Goal: Task Accomplishment & Management: Use online tool/utility

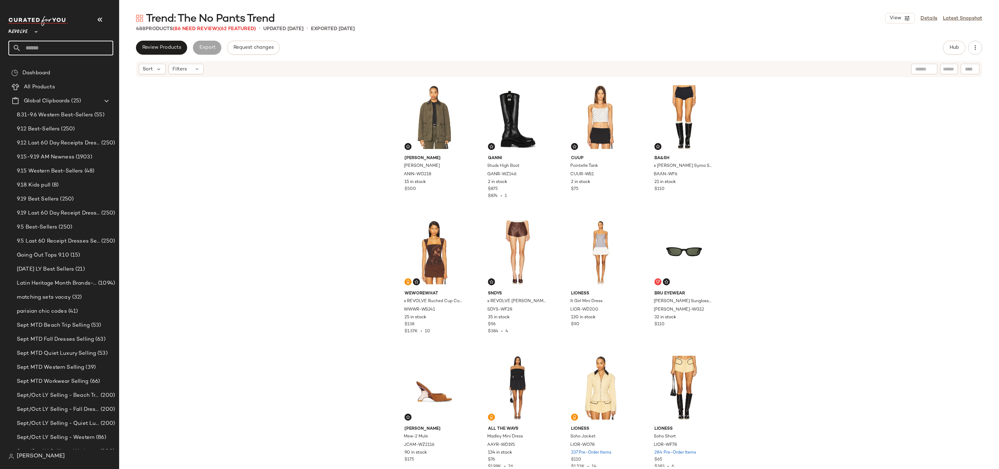
click at [73, 46] on input "text" at bounding box center [67, 48] width 92 height 15
type input "**********"
click at [57, 64] on div "Baby Shower Dresses" at bounding box center [60, 68] width 105 height 14
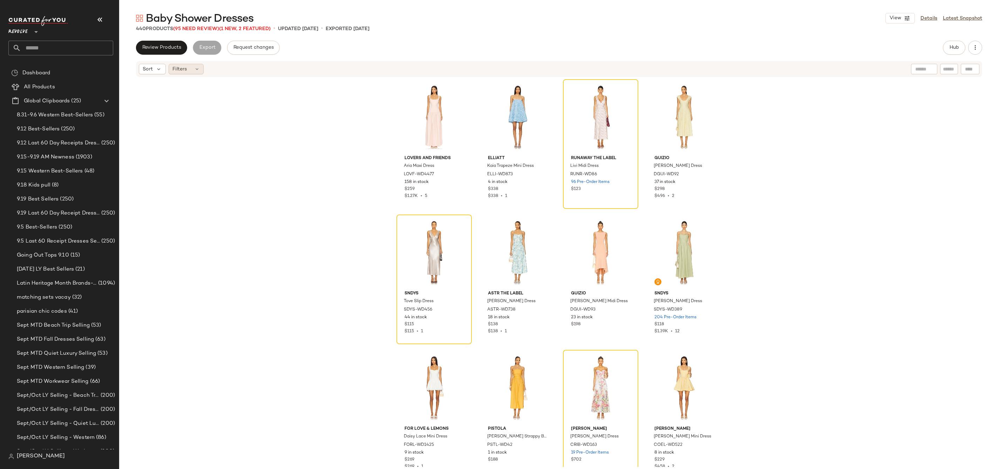
click at [186, 73] on div "Filters" at bounding box center [186, 69] width 35 height 11
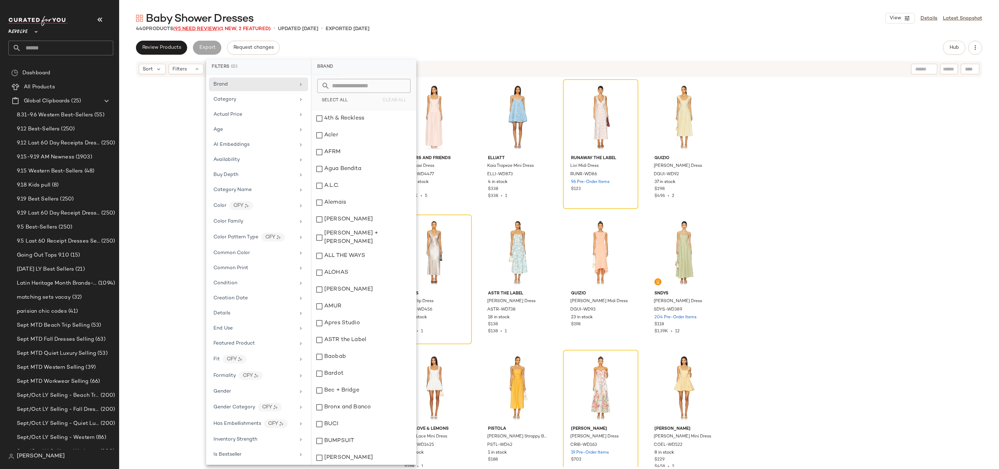
click at [202, 29] on span "(95 Need Review)" at bounding box center [196, 28] width 46 height 5
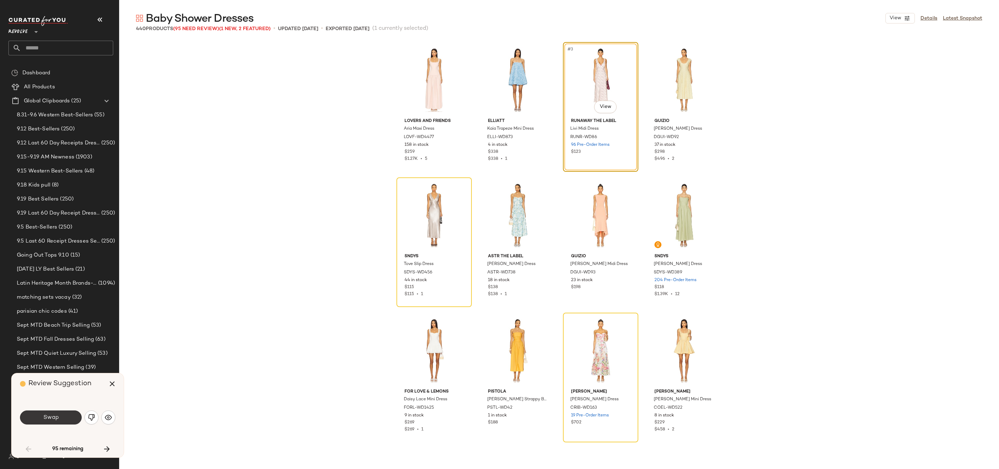
click at [74, 416] on button "Swap" at bounding box center [51, 418] width 62 height 14
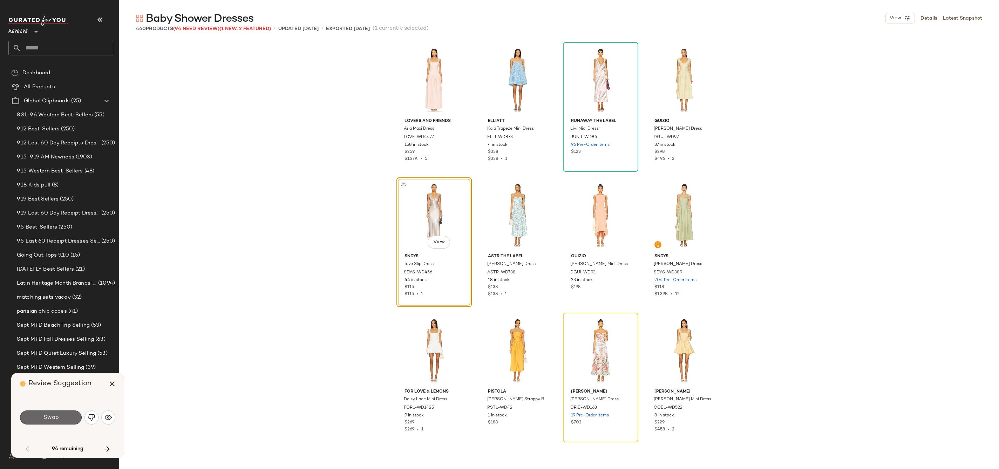
click at [74, 416] on button "Swap" at bounding box center [51, 418] width 62 height 14
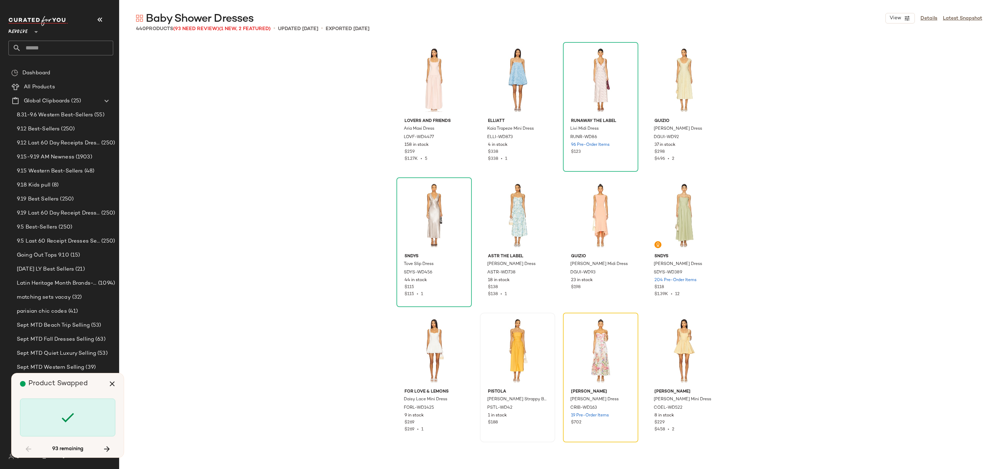
scroll to position [141, 0]
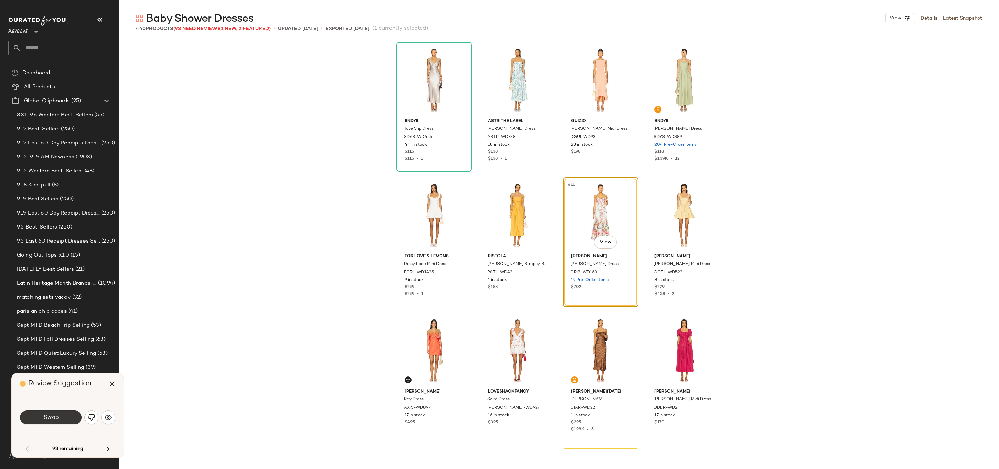
click at [53, 415] on span "Swap" at bounding box center [51, 417] width 16 height 7
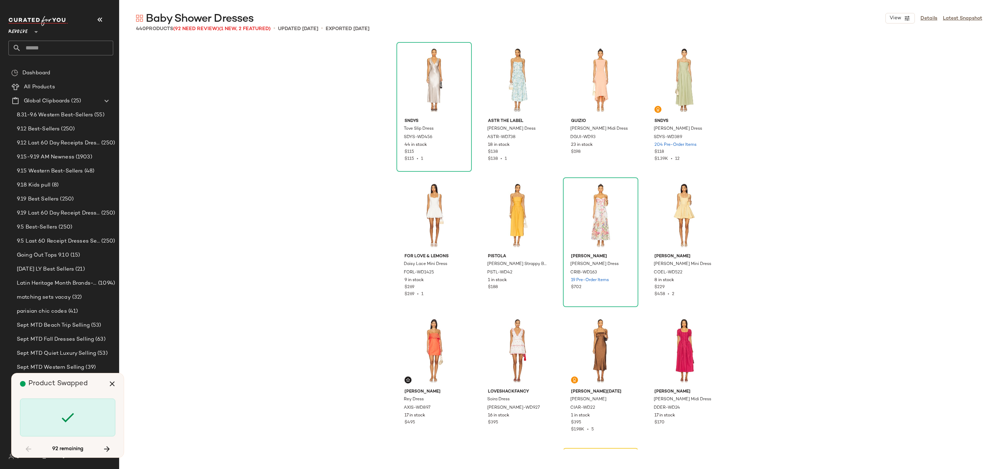
scroll to position [406, 0]
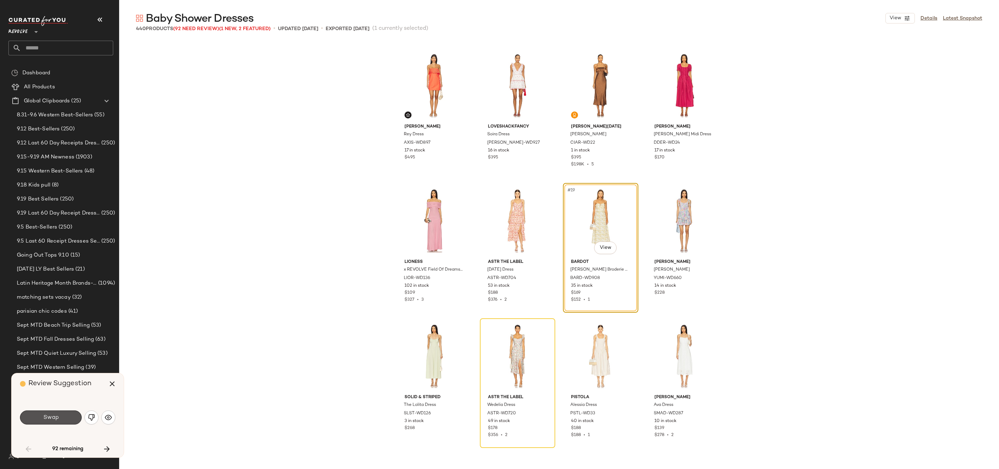
click at [53, 415] on span "Swap" at bounding box center [51, 417] width 16 height 7
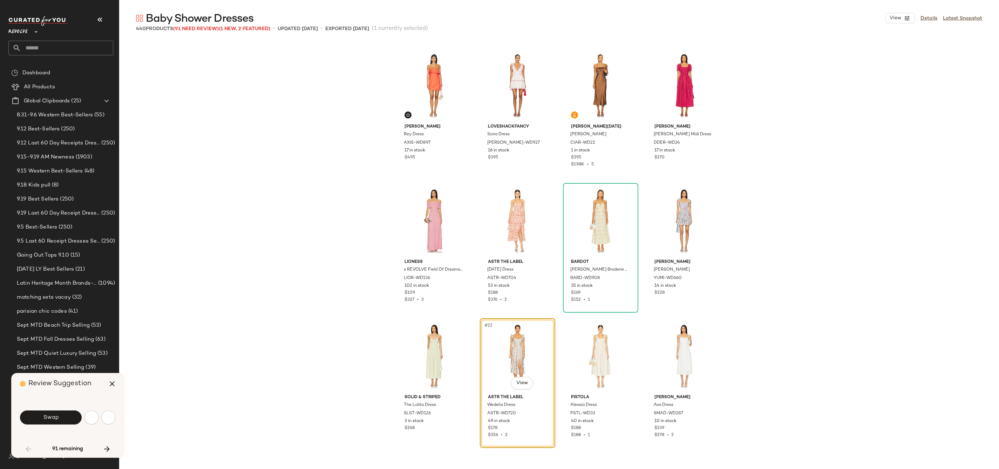
scroll to position [541, 0]
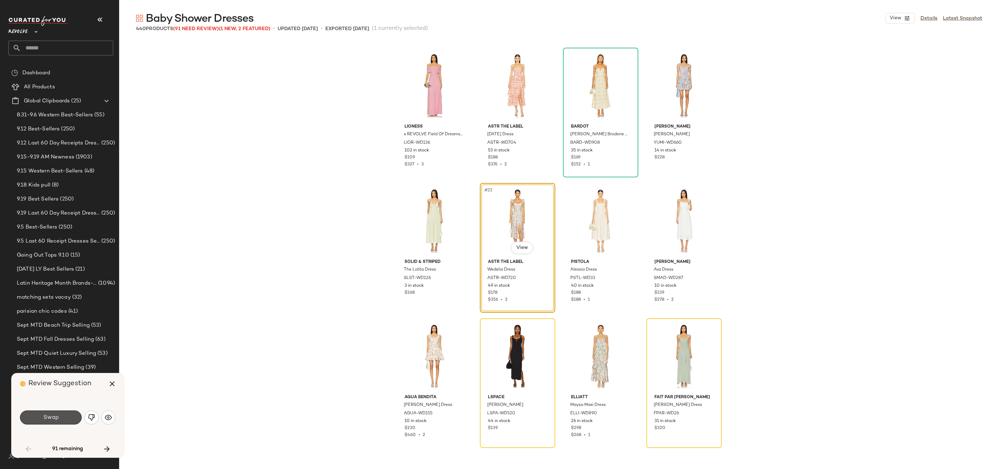
click at [53, 415] on span "Swap" at bounding box center [51, 417] width 16 height 7
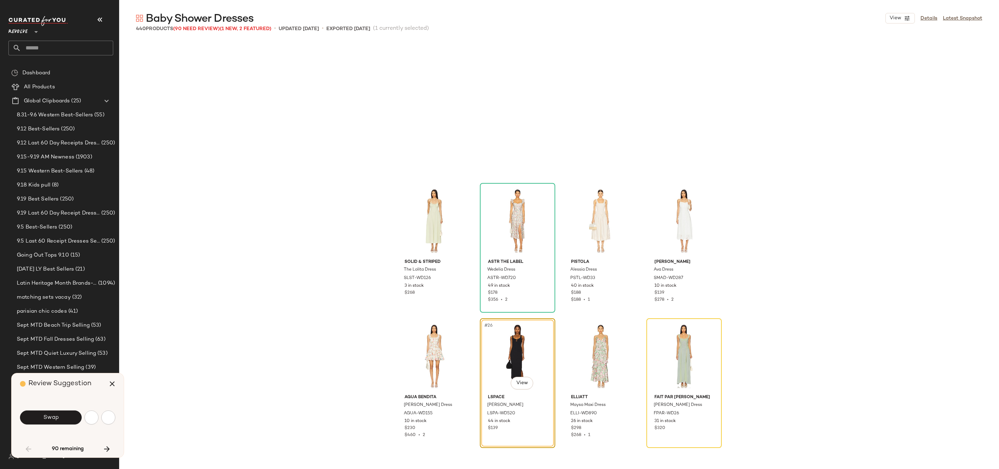
scroll to position [677, 0]
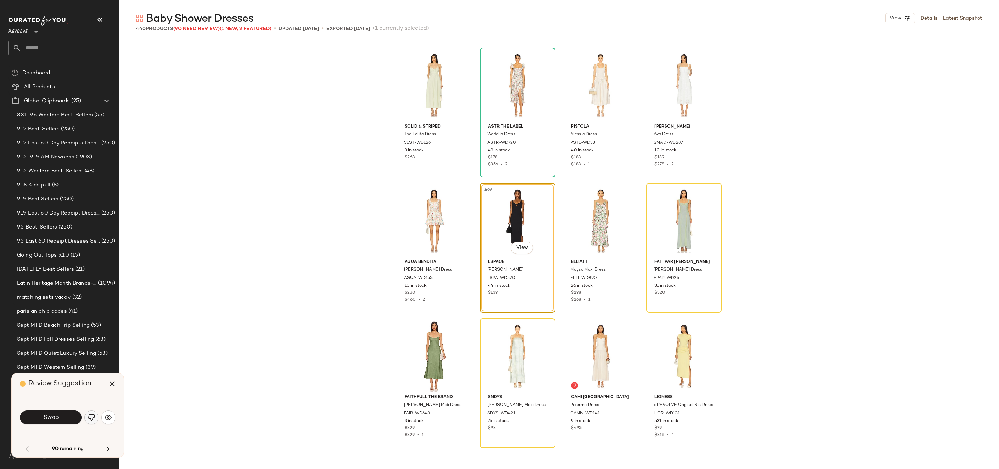
click at [95, 418] on img "button" at bounding box center [91, 417] width 7 height 7
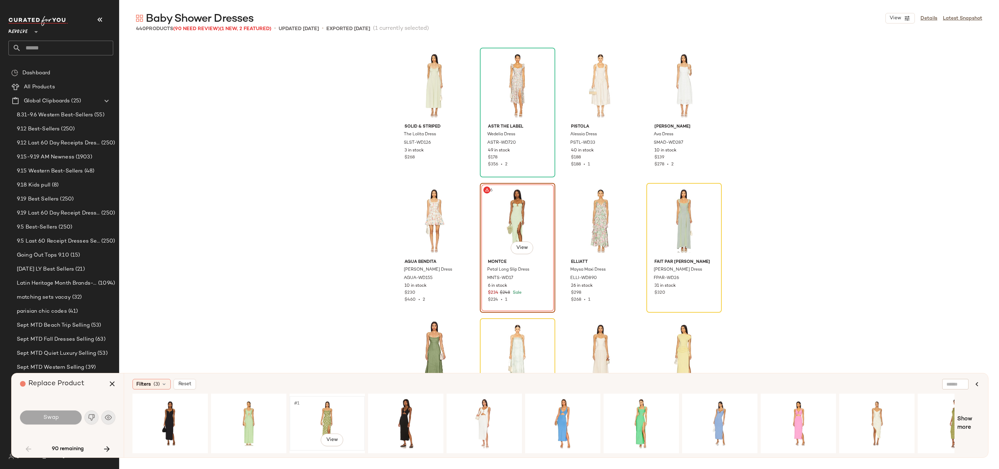
click at [318, 426] on div "#1 View" at bounding box center [327, 424] width 70 height 50
click at [52, 415] on span "Swap" at bounding box center [51, 417] width 16 height 7
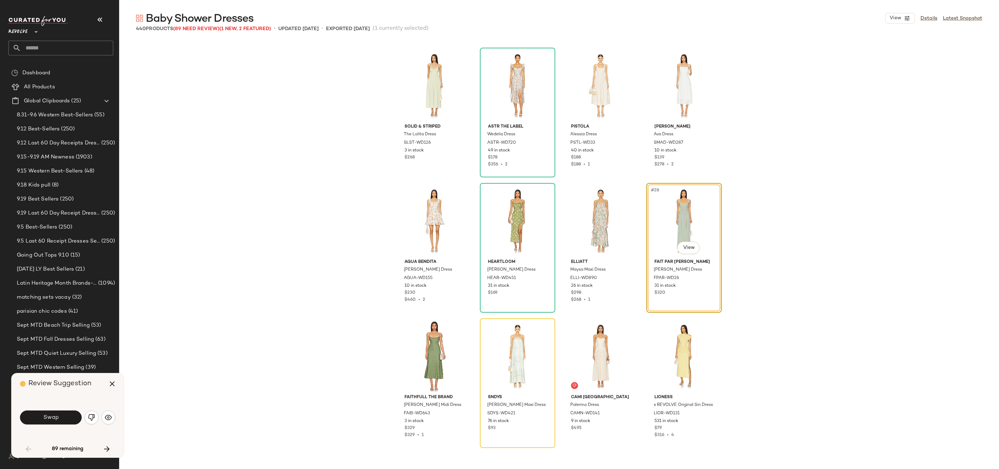
click at [52, 415] on span "Swap" at bounding box center [51, 417] width 16 height 7
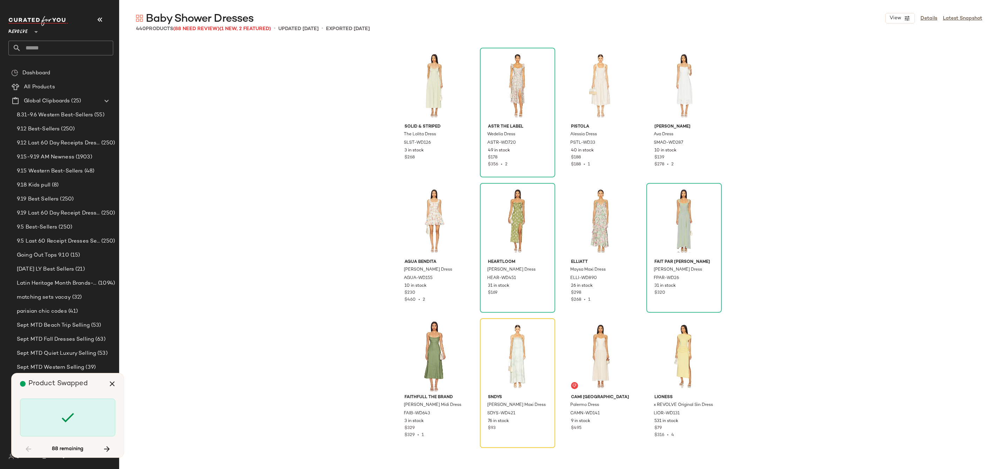
scroll to position [812, 0]
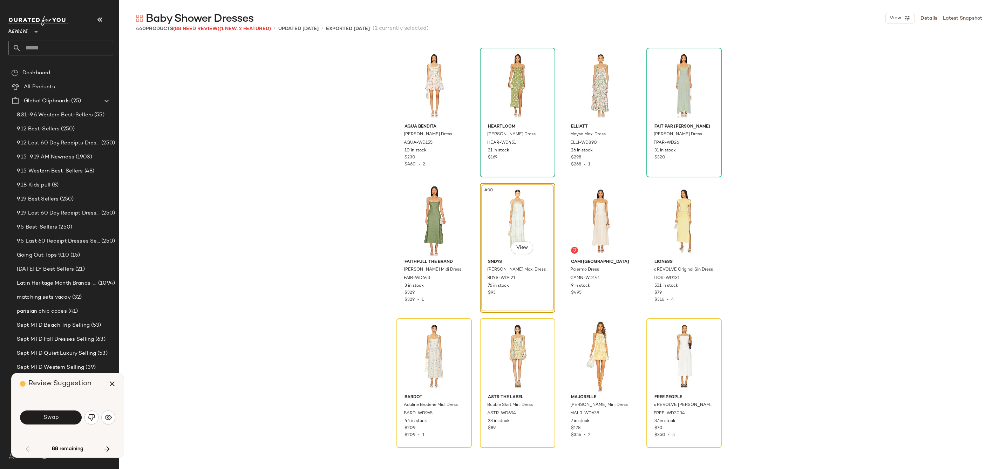
click at [52, 415] on span "Swap" at bounding box center [51, 417] width 16 height 7
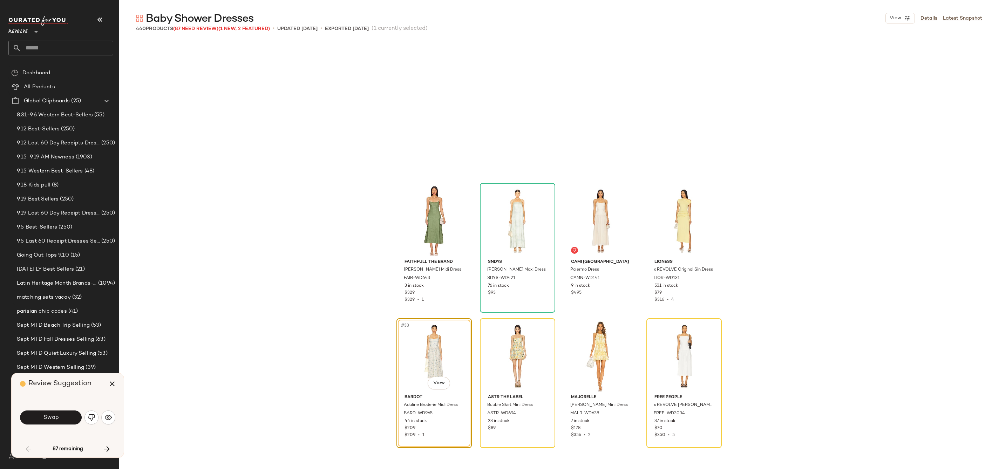
scroll to position [947, 0]
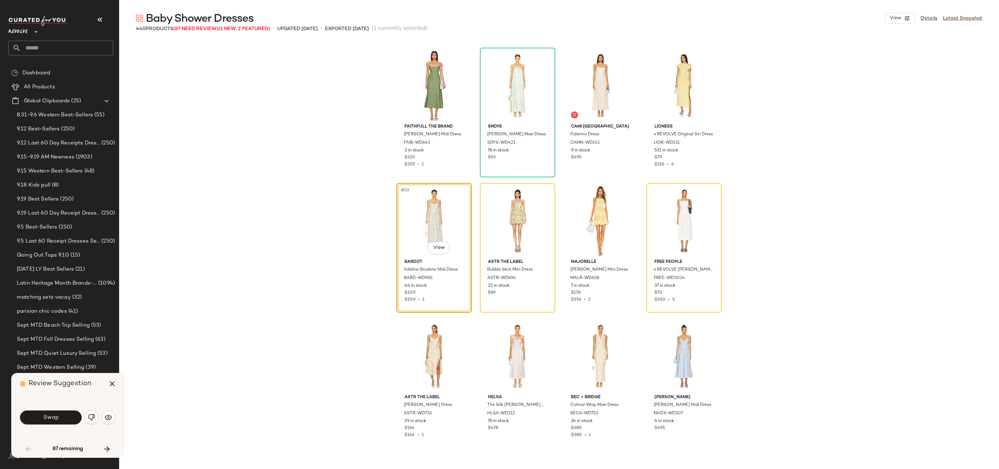
click at [52, 415] on span "Swap" at bounding box center [51, 417] width 16 height 7
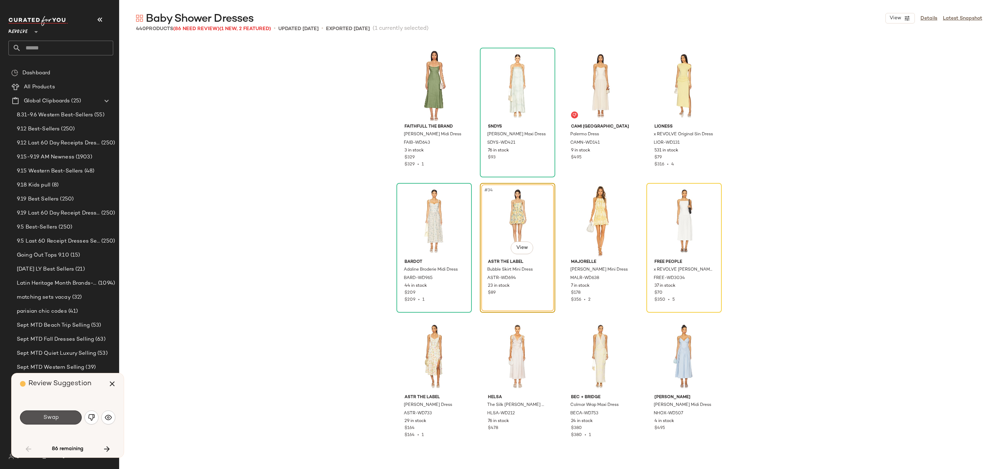
click at [52, 415] on span "Swap" at bounding box center [51, 417] width 16 height 7
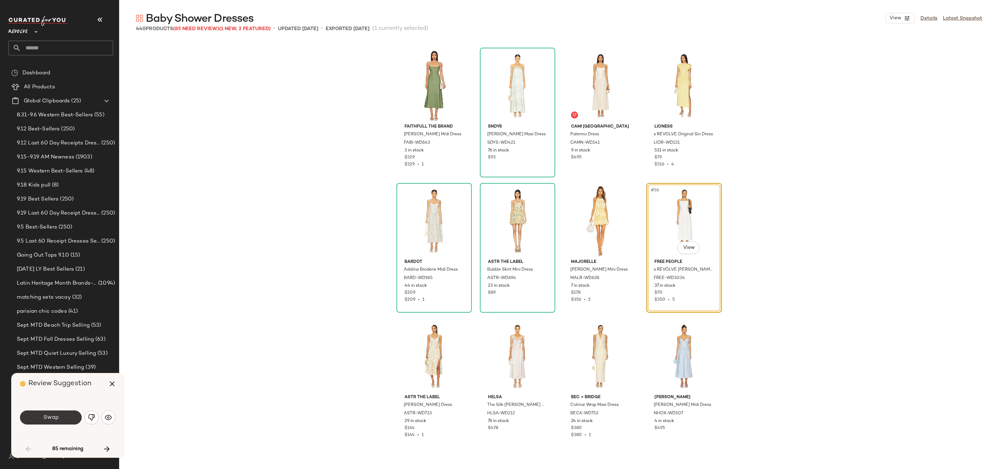
click at [52, 415] on span "Swap" at bounding box center [51, 417] width 16 height 7
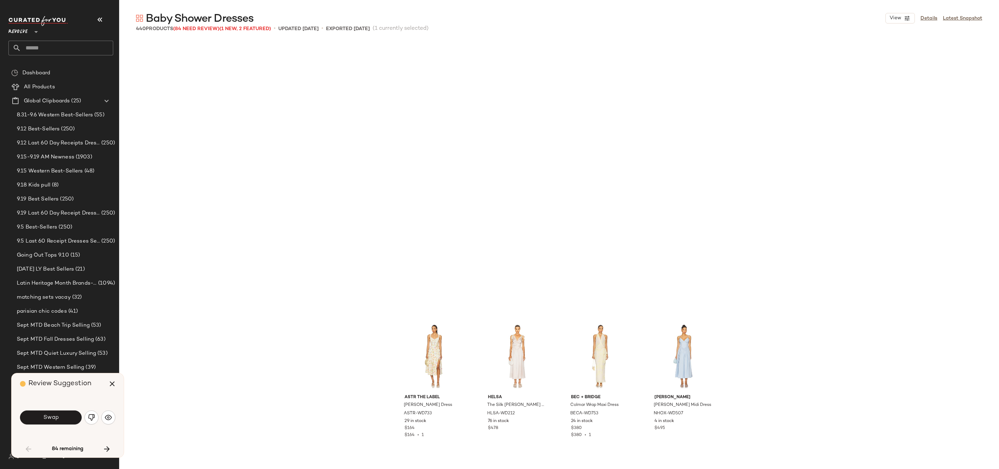
scroll to position [1218, 0]
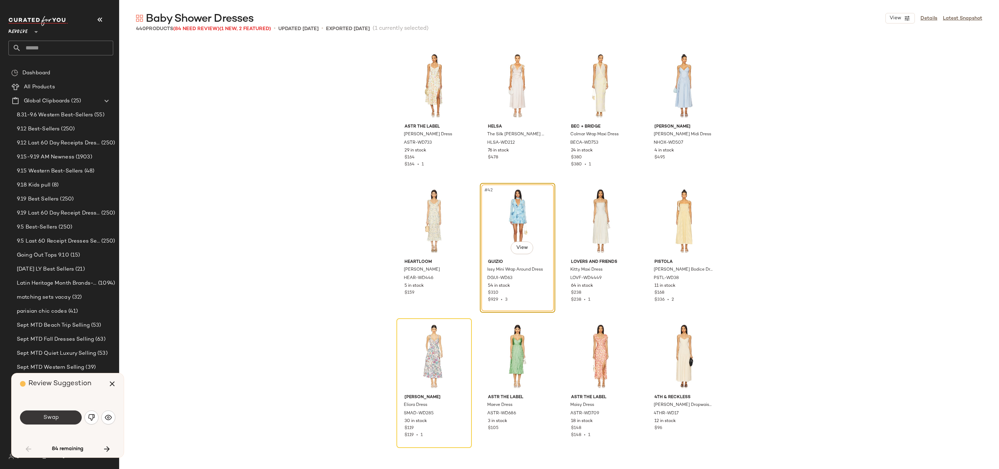
click at [60, 424] on button "Swap" at bounding box center [51, 418] width 62 height 14
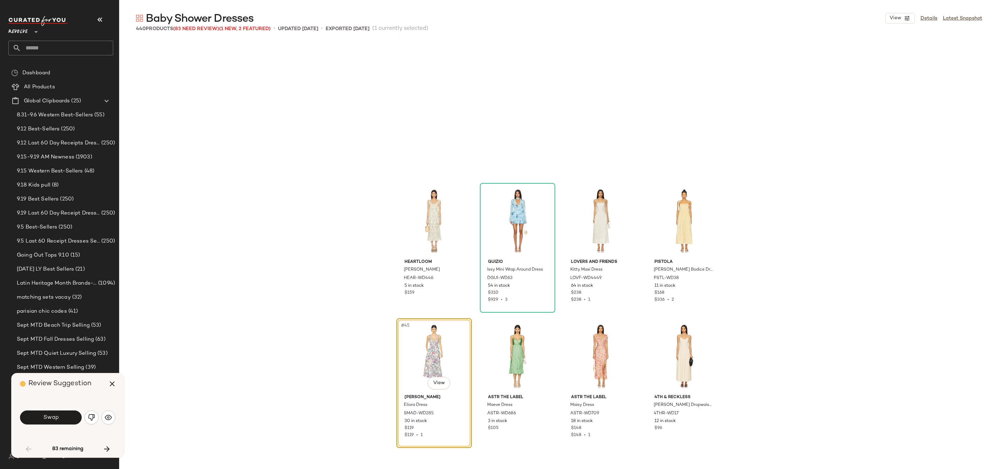
scroll to position [1353, 0]
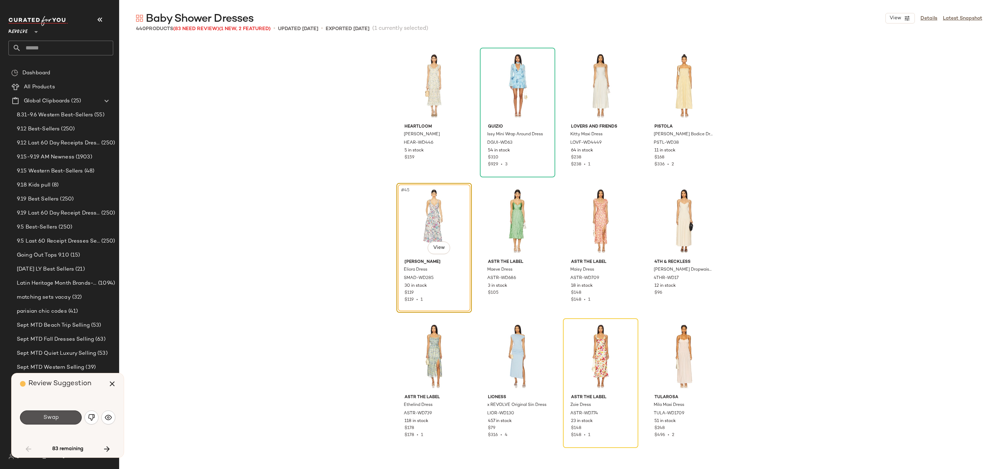
click at [60, 424] on button "Swap" at bounding box center [51, 418] width 62 height 14
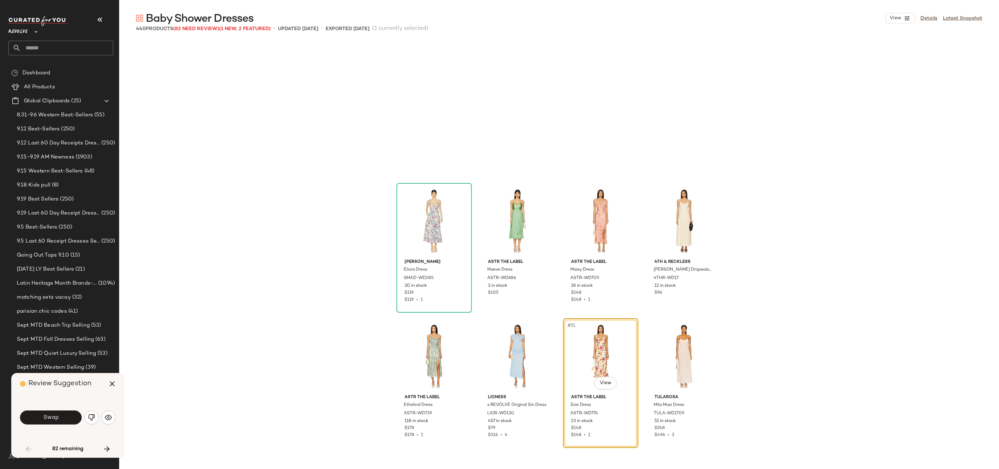
scroll to position [1489, 0]
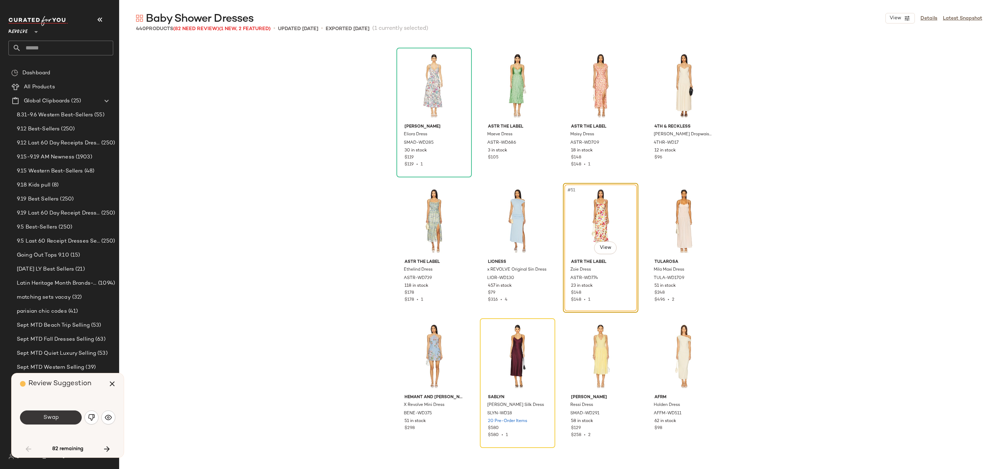
click at [70, 415] on button "Swap" at bounding box center [51, 418] width 62 height 14
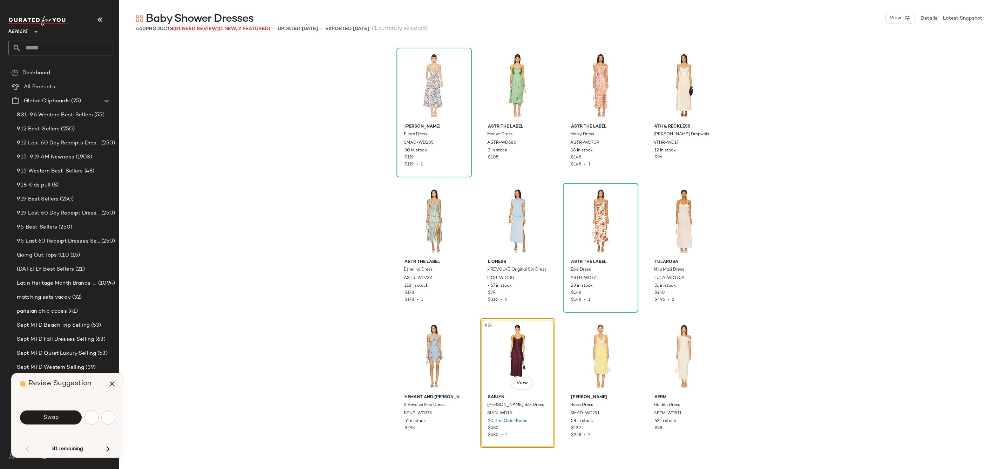
scroll to position [1624, 0]
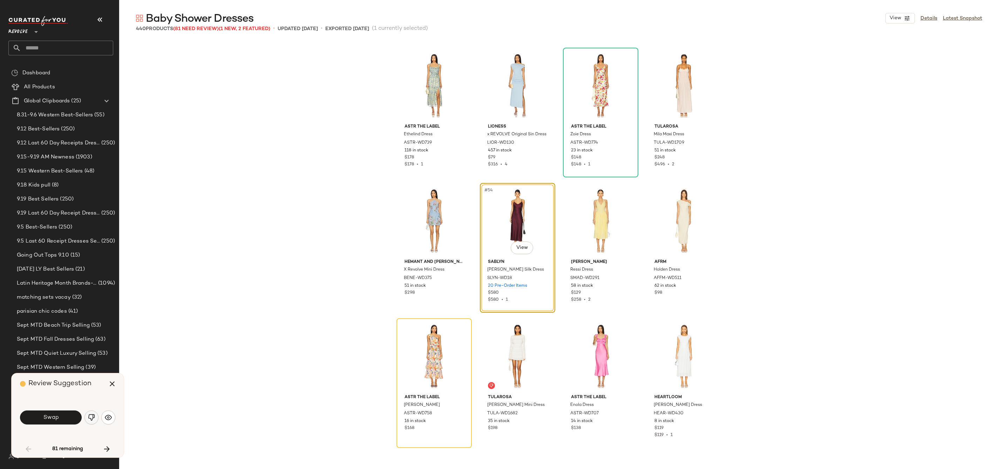
click at [92, 422] on button "button" at bounding box center [91, 418] width 14 height 14
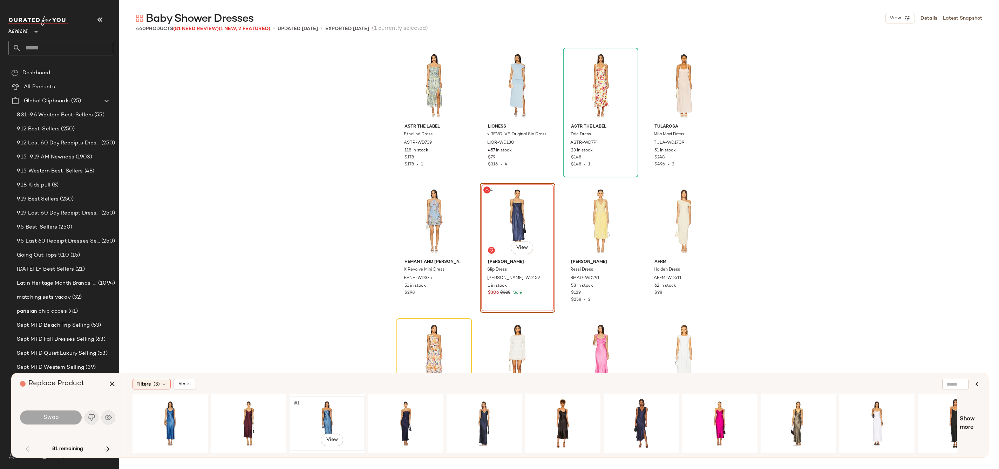
click at [305, 408] on div "#1 View" at bounding box center [327, 424] width 70 height 50
click at [66, 416] on button "Swap" at bounding box center [51, 418] width 62 height 14
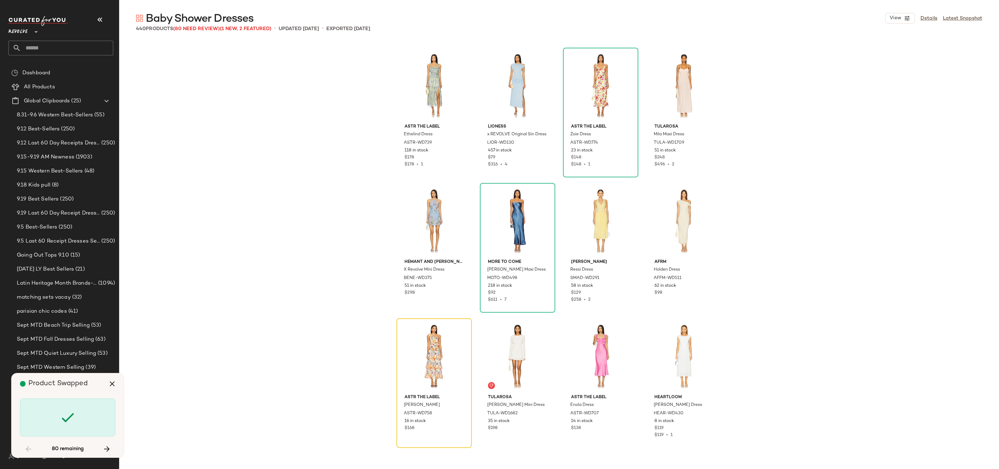
scroll to position [1759, 0]
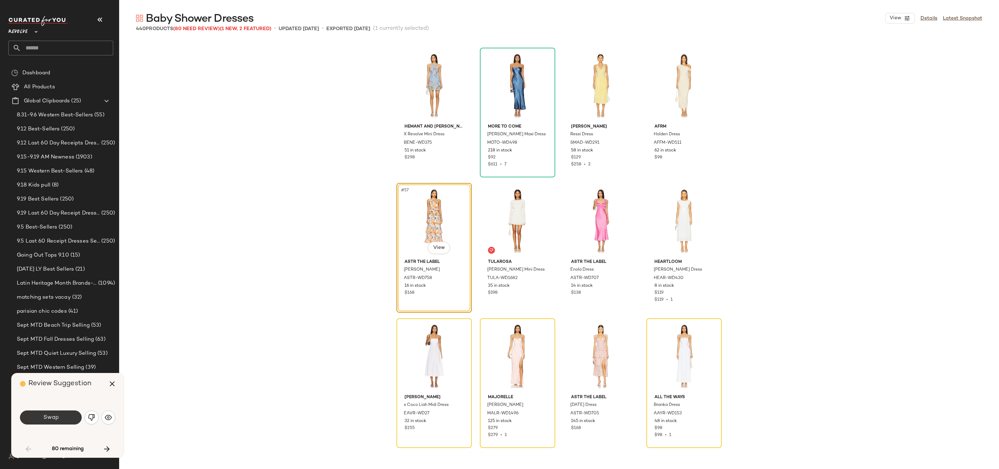
click at [63, 420] on button "Swap" at bounding box center [51, 418] width 62 height 14
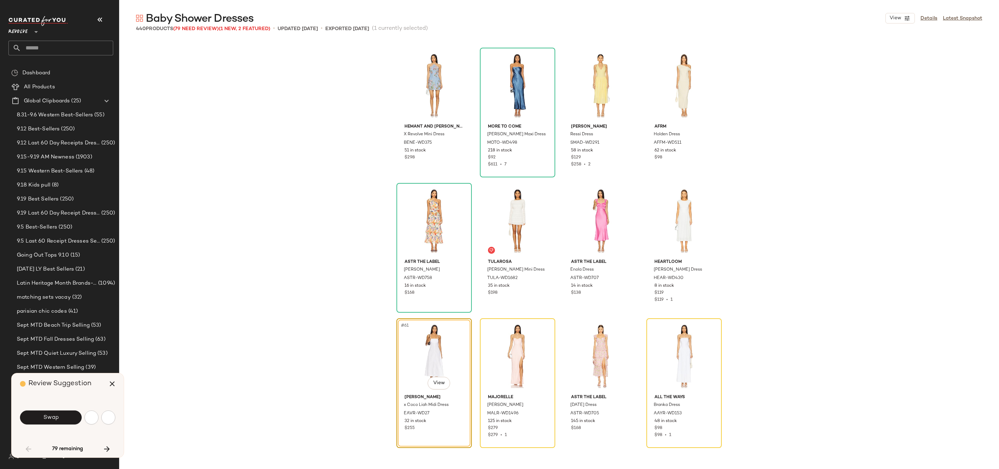
scroll to position [1895, 0]
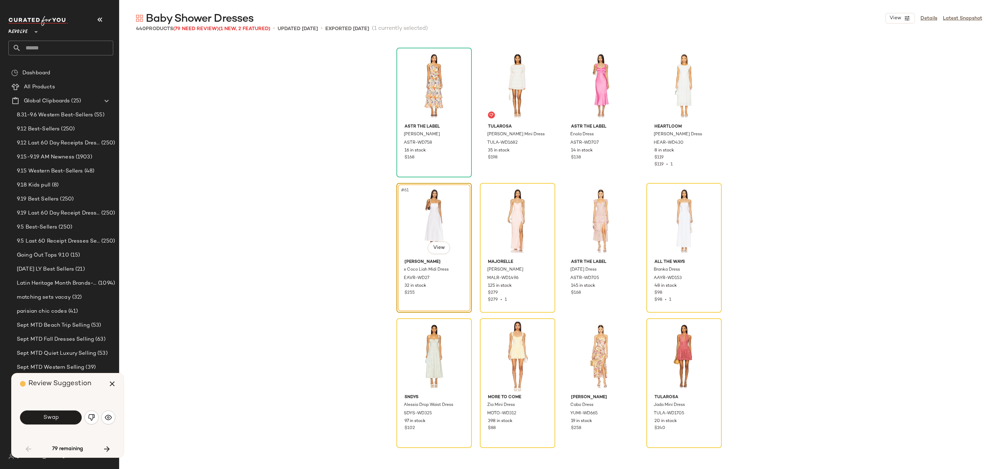
click at [63, 420] on button "Swap" at bounding box center [51, 418] width 62 height 14
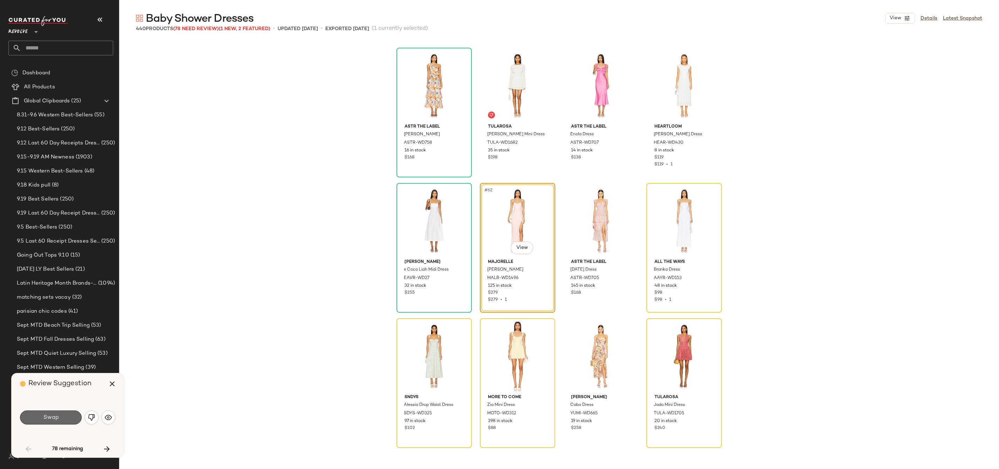
click at [67, 416] on button "Swap" at bounding box center [51, 418] width 62 height 14
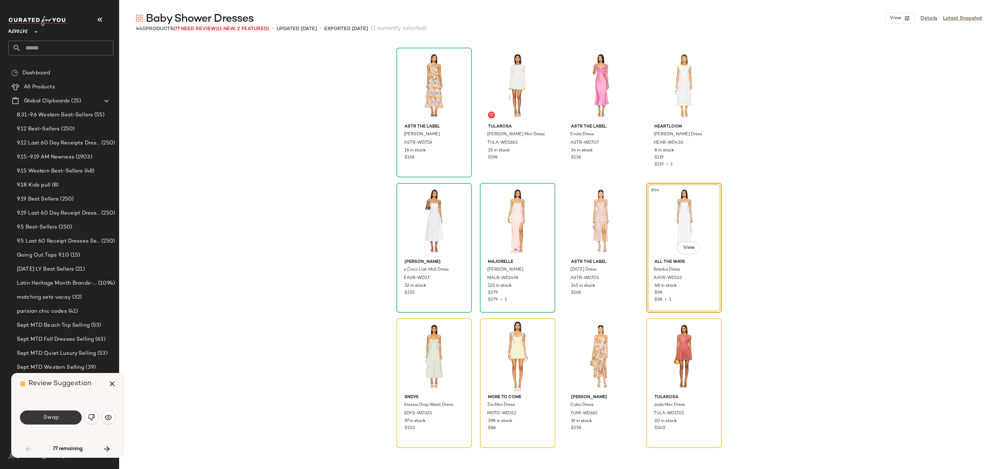
click at [67, 418] on button "Swap" at bounding box center [51, 418] width 62 height 14
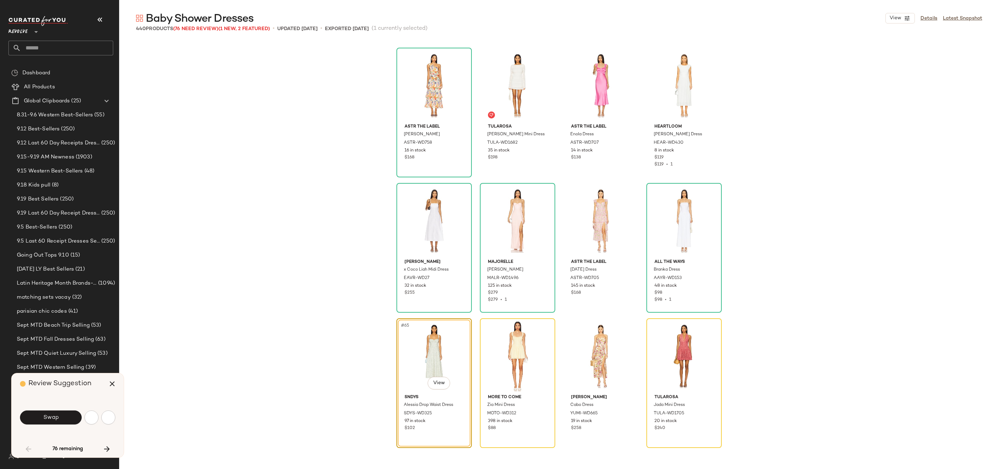
scroll to position [2030, 0]
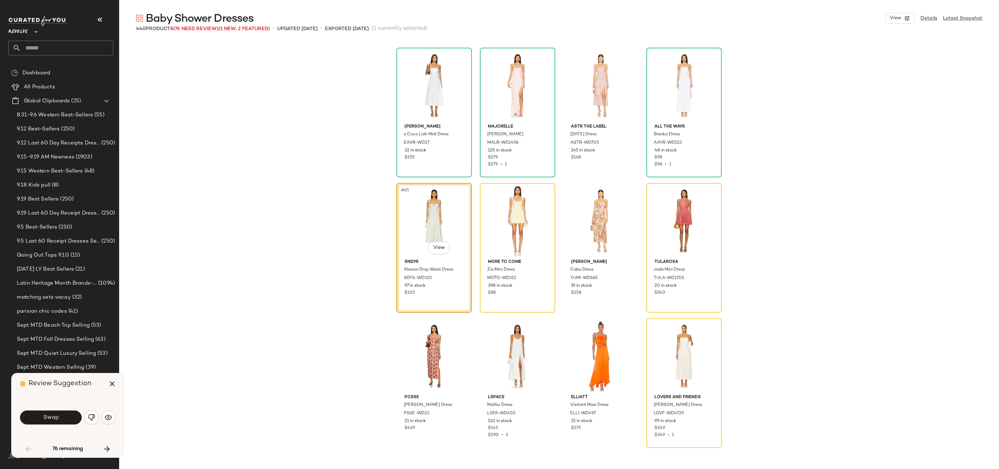
click at [67, 418] on button "Swap" at bounding box center [51, 418] width 62 height 14
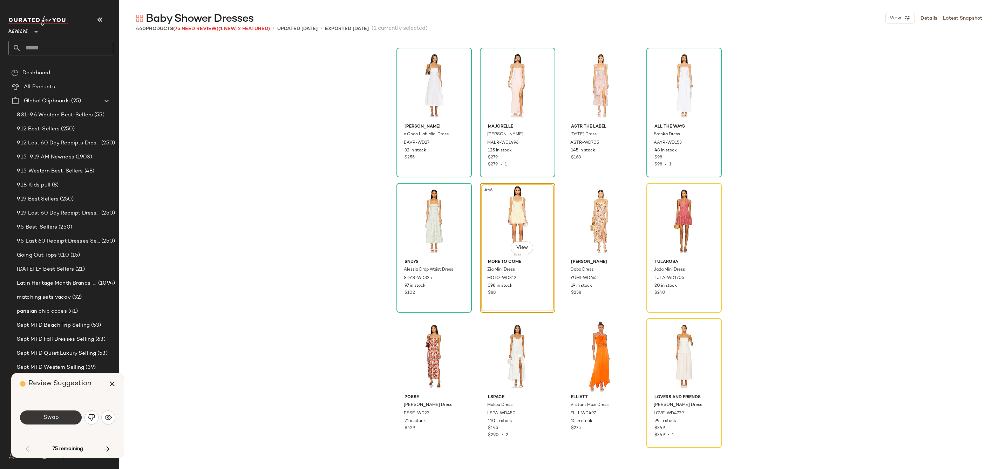
click at [31, 422] on button "Swap" at bounding box center [51, 418] width 62 height 14
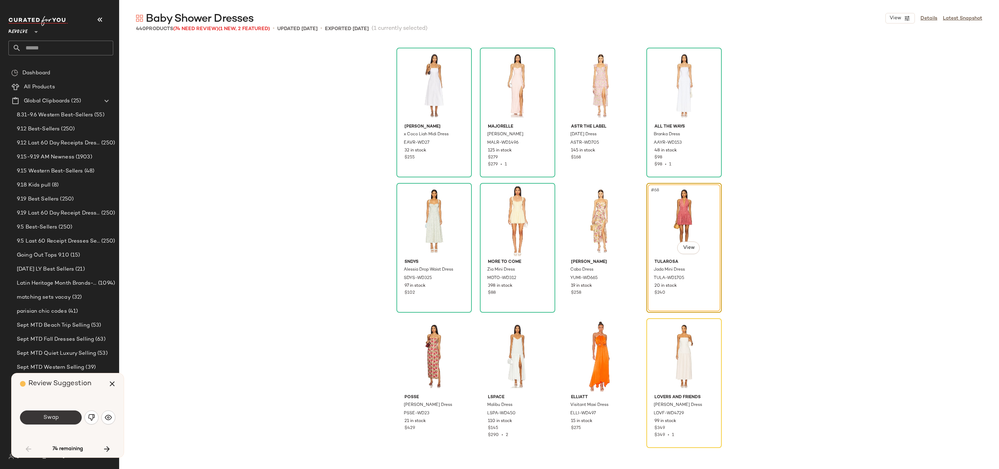
click at [33, 421] on button "Swap" at bounding box center [51, 418] width 62 height 14
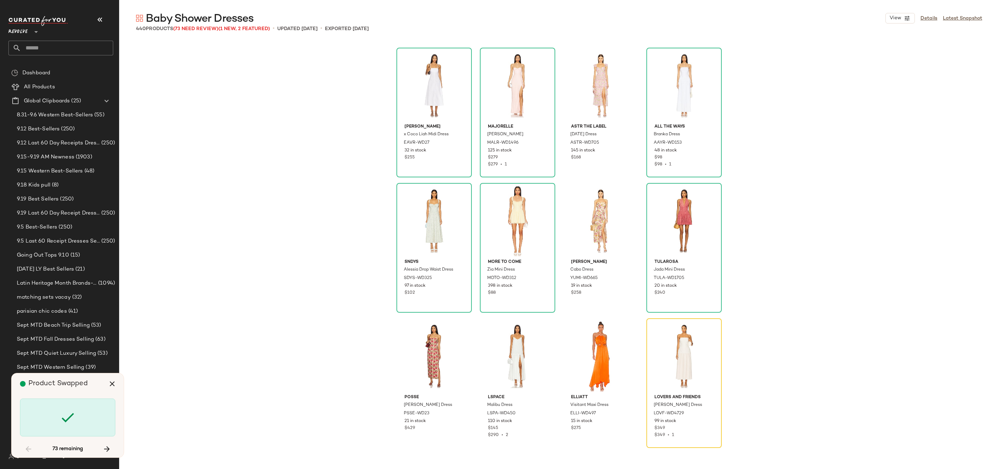
scroll to position [2165, 0]
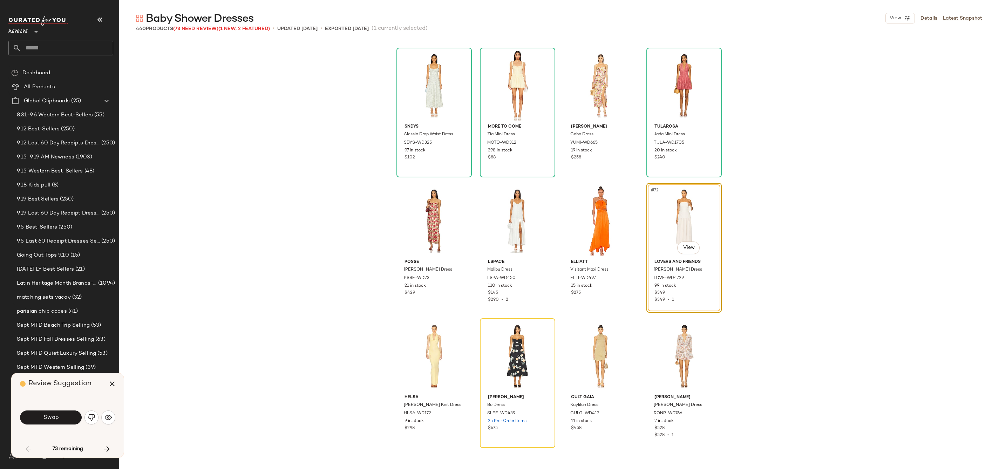
click at [33, 421] on button "Swap" at bounding box center [51, 418] width 62 height 14
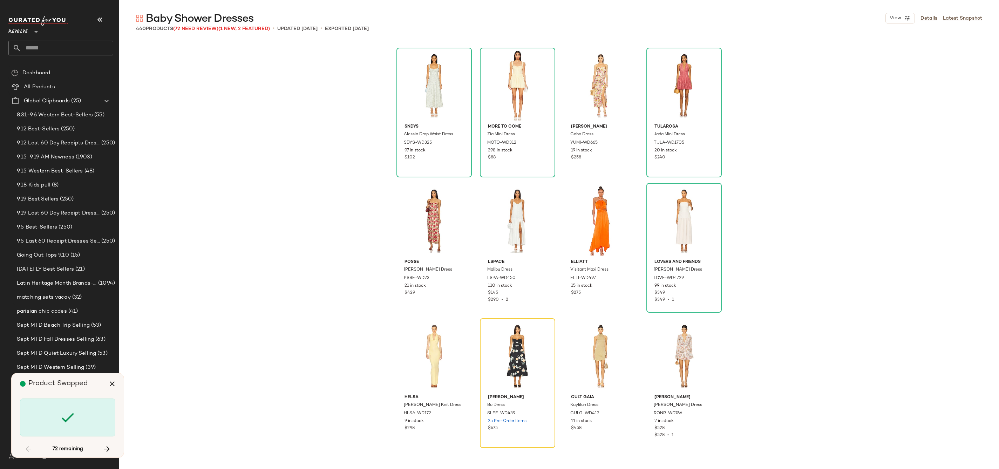
scroll to position [2301, 0]
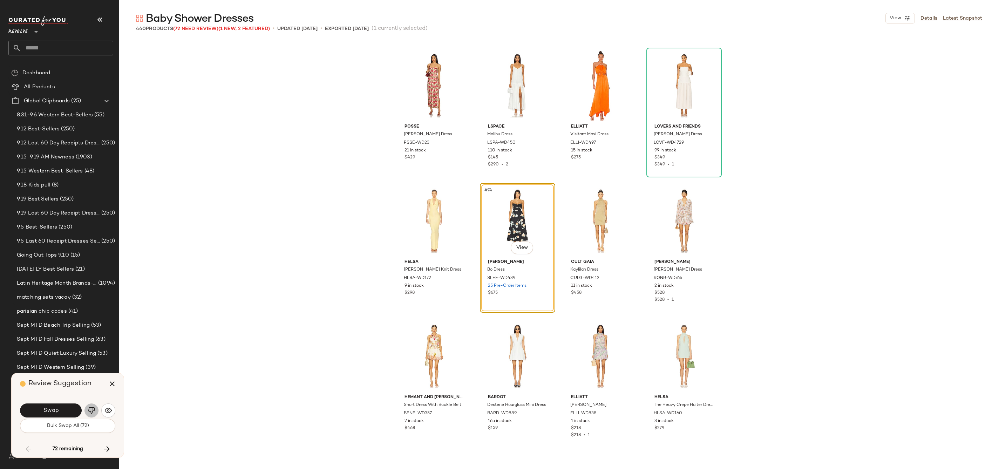
click at [94, 411] on img "button" at bounding box center [91, 410] width 7 height 7
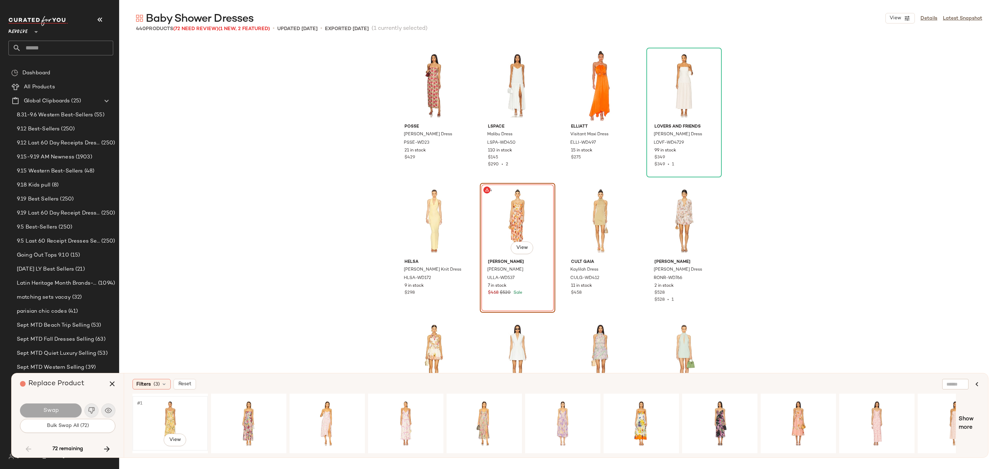
click at [181, 416] on div "#1 View" at bounding box center [170, 424] width 70 height 50
click at [790, 409] on div "#1 View" at bounding box center [798, 424] width 70 height 50
click at [61, 409] on button "Swap" at bounding box center [51, 411] width 62 height 14
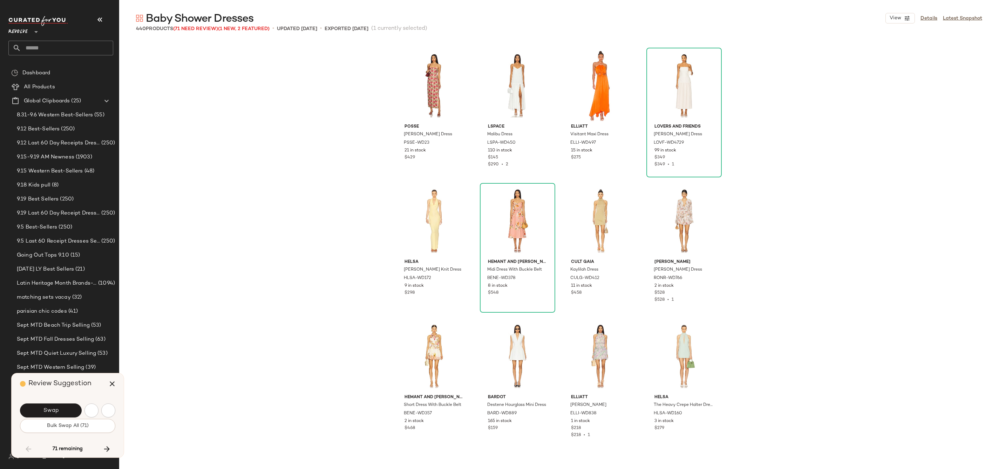
scroll to position [2571, 0]
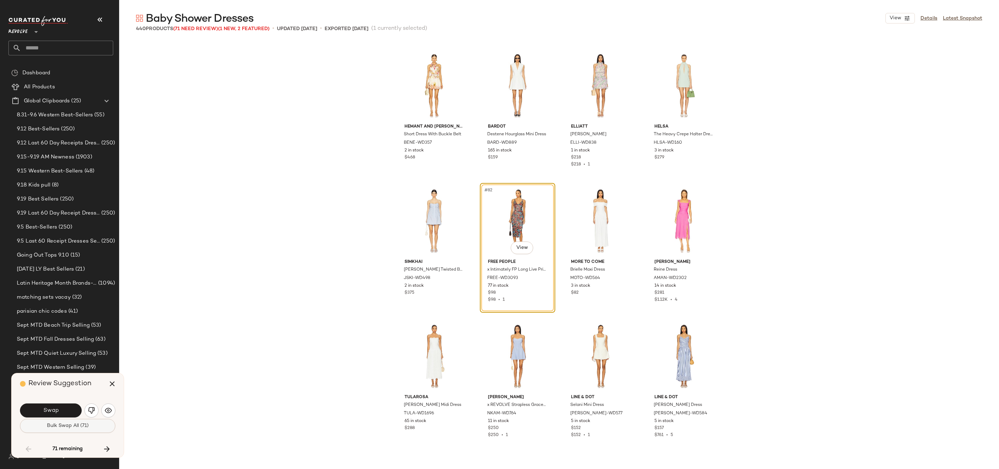
click at [75, 427] on span "Bulk Swap All (71)" at bounding box center [68, 426] width 42 height 6
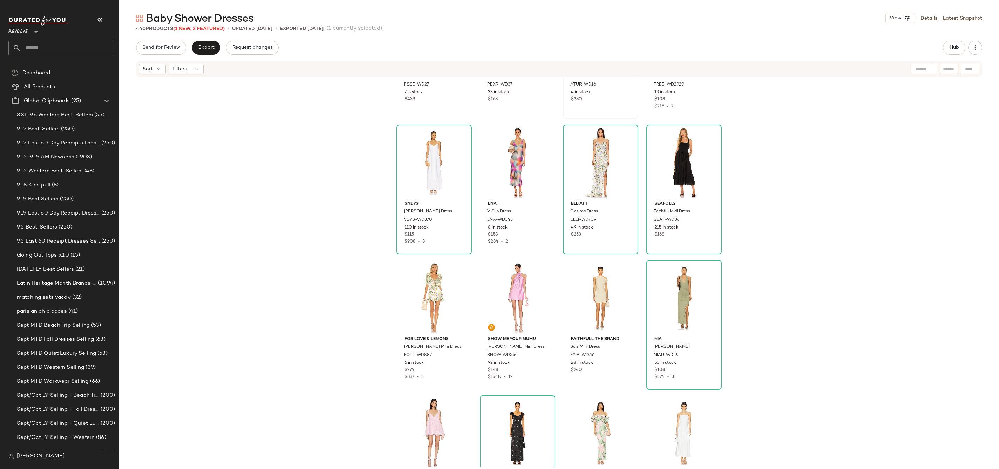
scroll to position [6310, 0]
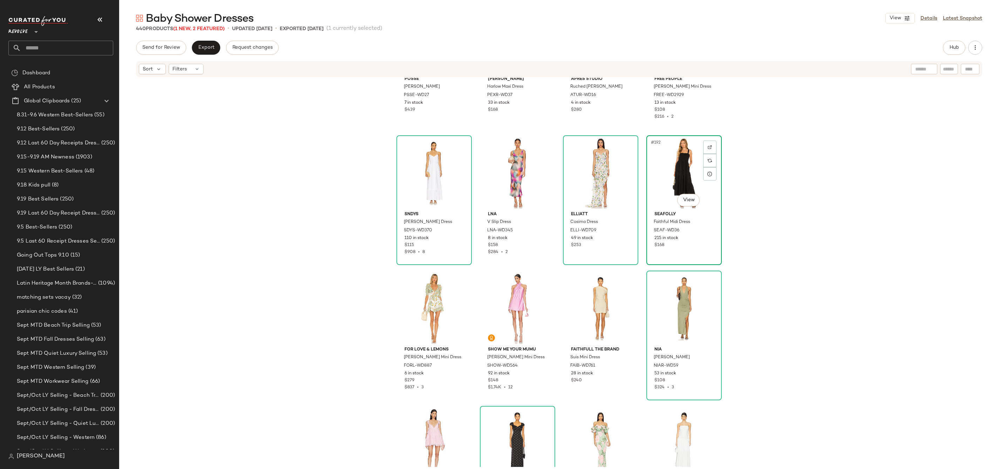
click at [666, 174] on div "#192 View" at bounding box center [684, 173] width 70 height 71
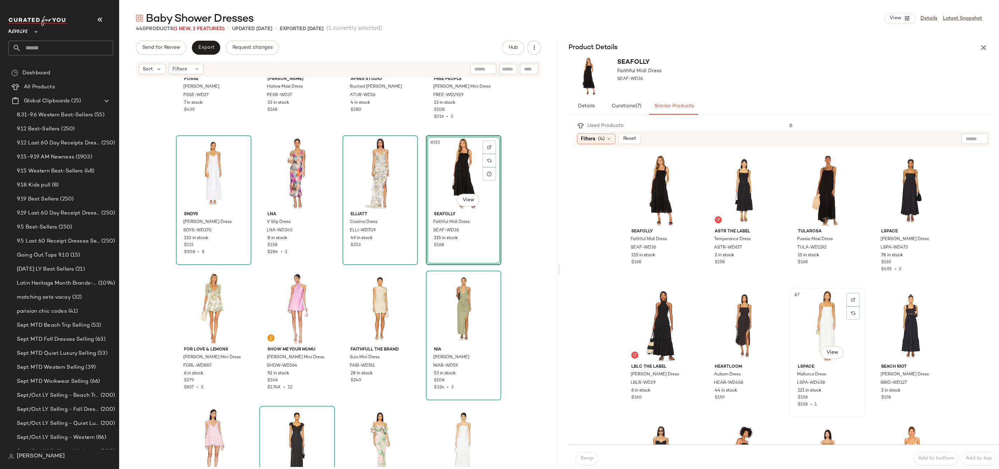
click at [825, 322] on div "#7 View" at bounding box center [827, 325] width 70 height 71
click at [577, 458] on button "Swap" at bounding box center [587, 458] width 22 height 13
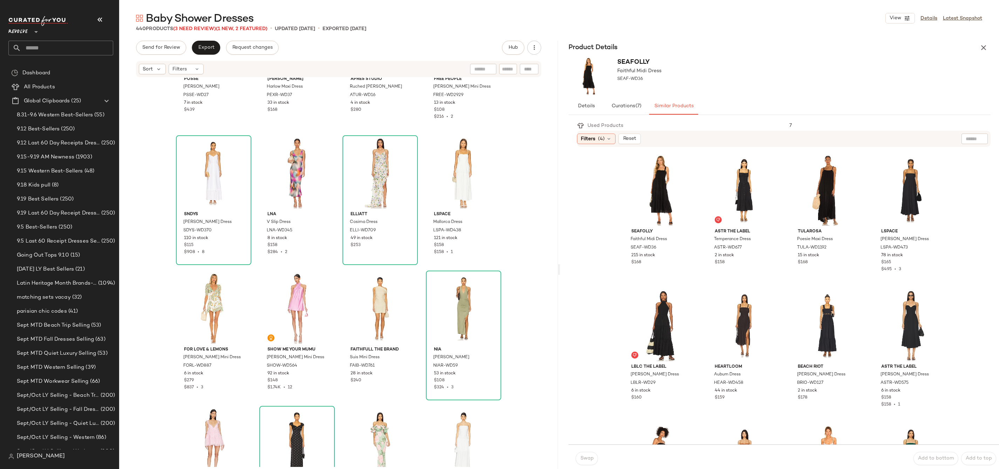
scroll to position [6453, 0]
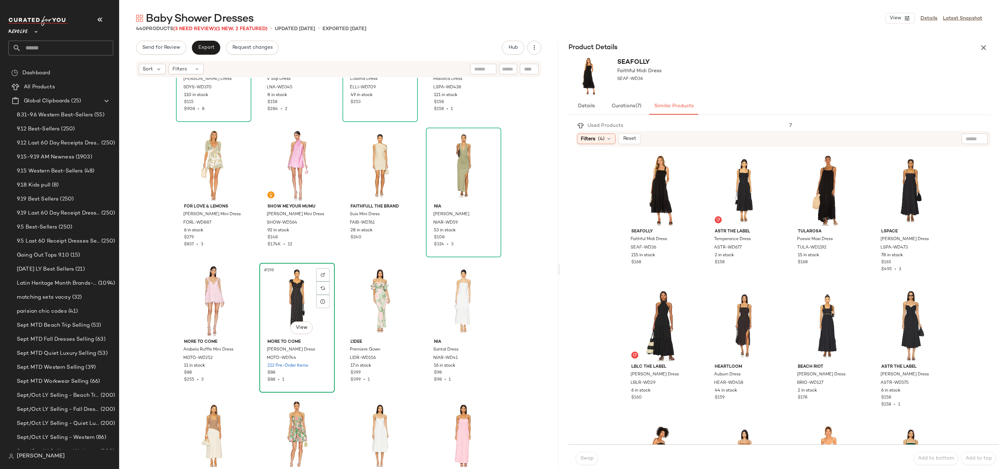
click at [267, 307] on div "#198 View" at bounding box center [297, 300] width 70 height 71
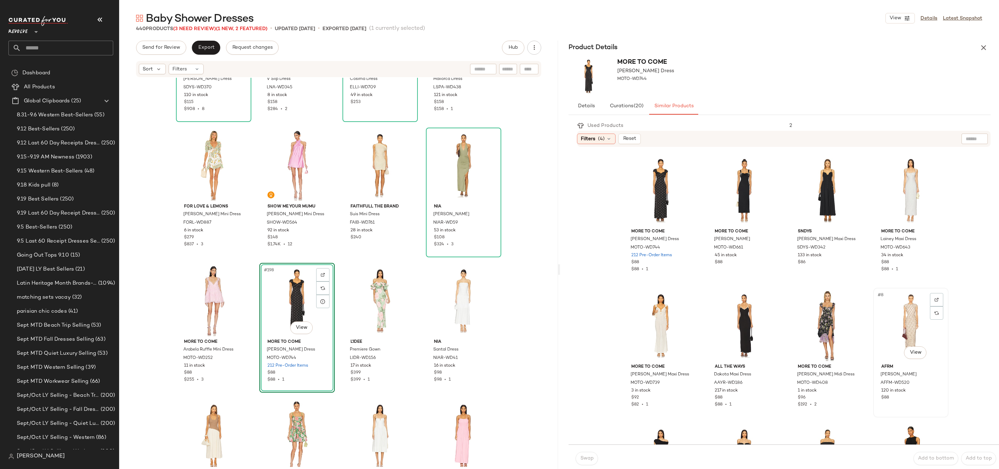
click at [897, 335] on div "#8 View" at bounding box center [911, 325] width 70 height 71
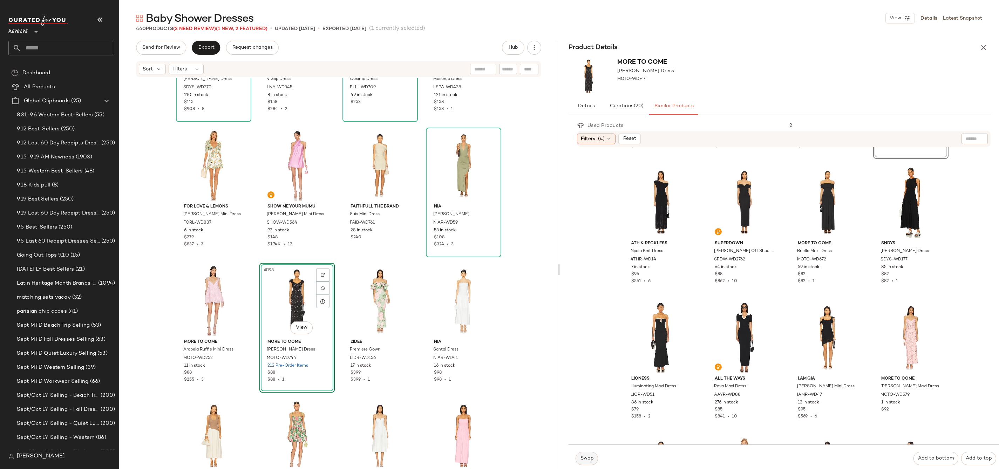
click at [590, 457] on span "Swap" at bounding box center [587, 459] width 14 height 6
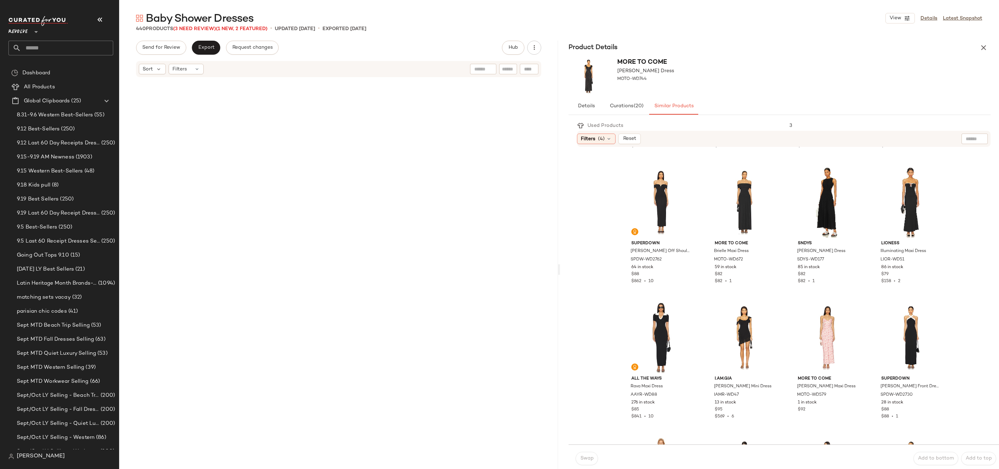
scroll to position [13235, 0]
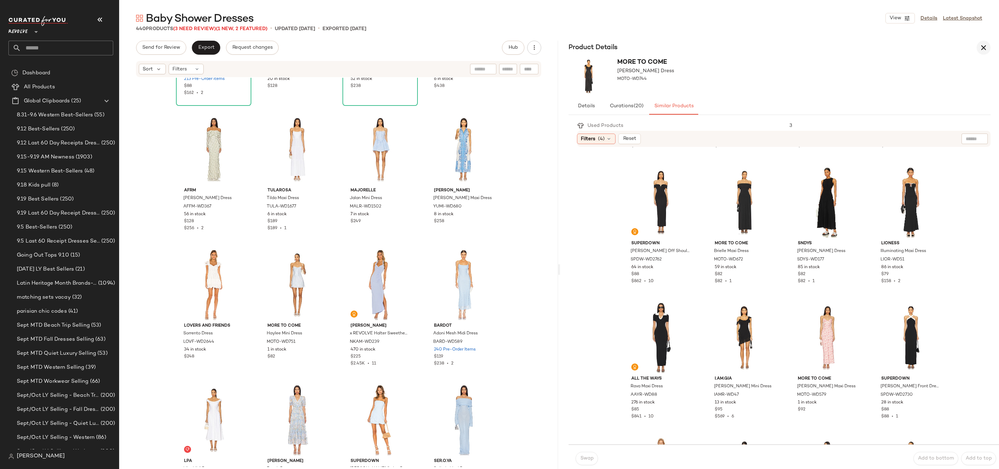
click at [982, 46] on icon "button" at bounding box center [984, 47] width 8 height 8
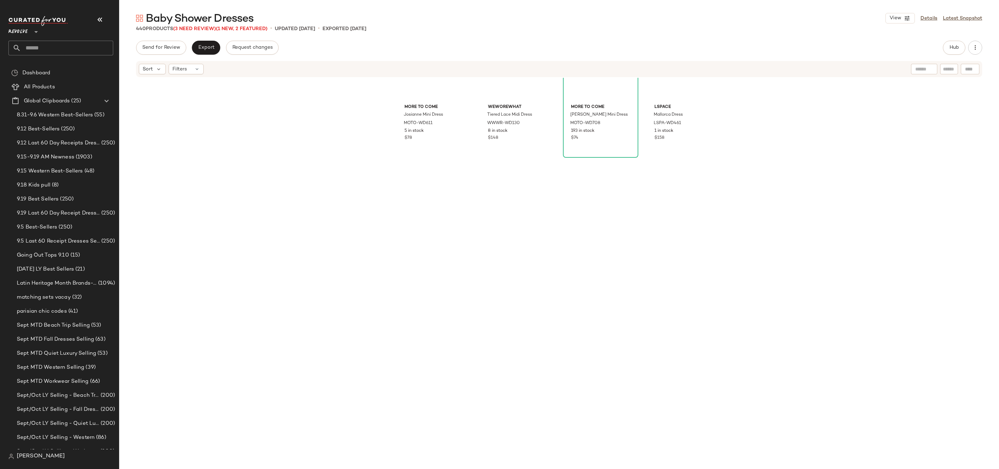
scroll to position [14498, 0]
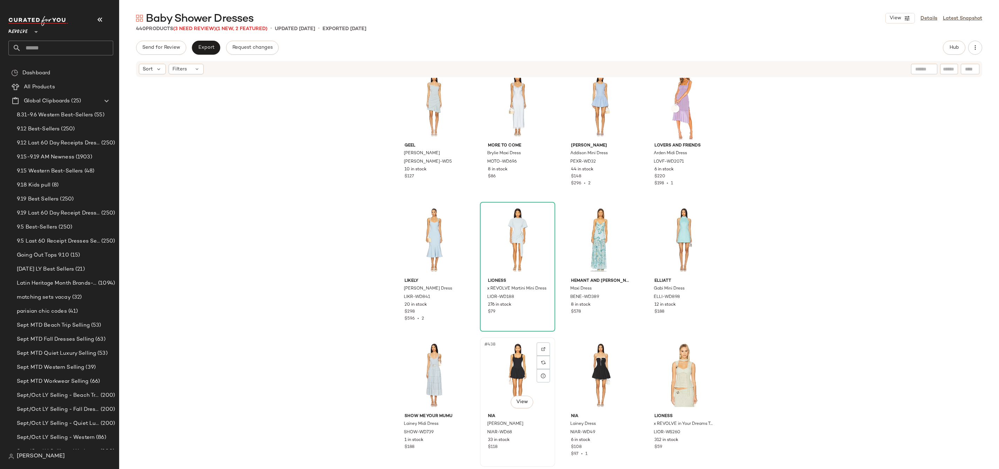
click at [503, 376] on div "#438 View" at bounding box center [517, 375] width 70 height 71
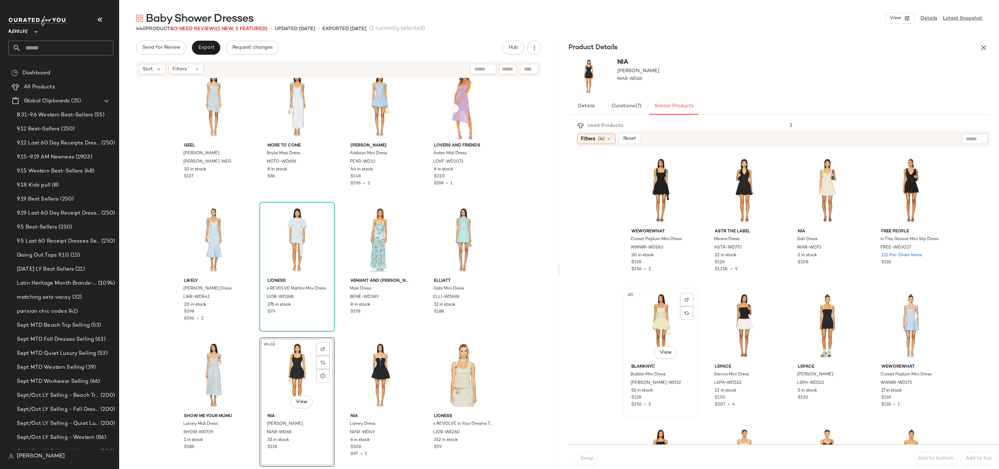
click at [650, 309] on div "#5 View" at bounding box center [661, 325] width 70 height 71
click at [587, 462] on button "Swap" at bounding box center [587, 458] width 22 height 13
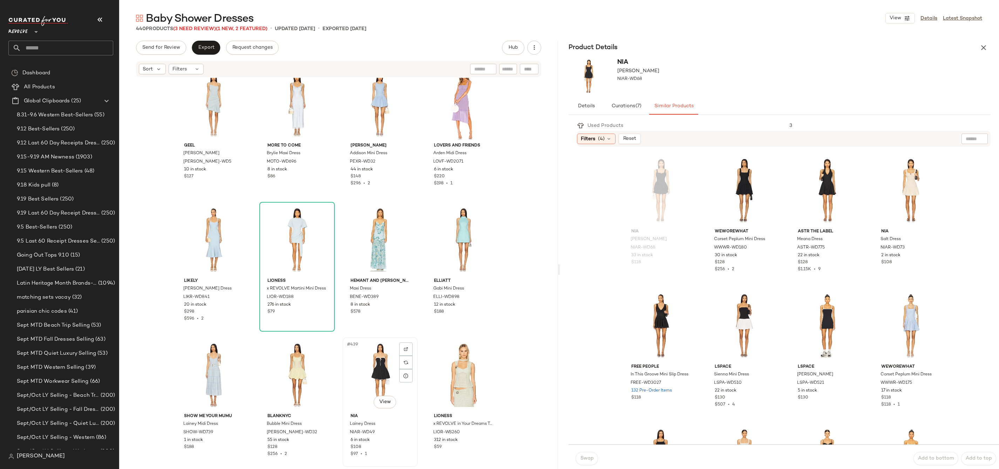
click at [368, 371] on div "#439 View" at bounding box center [380, 375] width 70 height 71
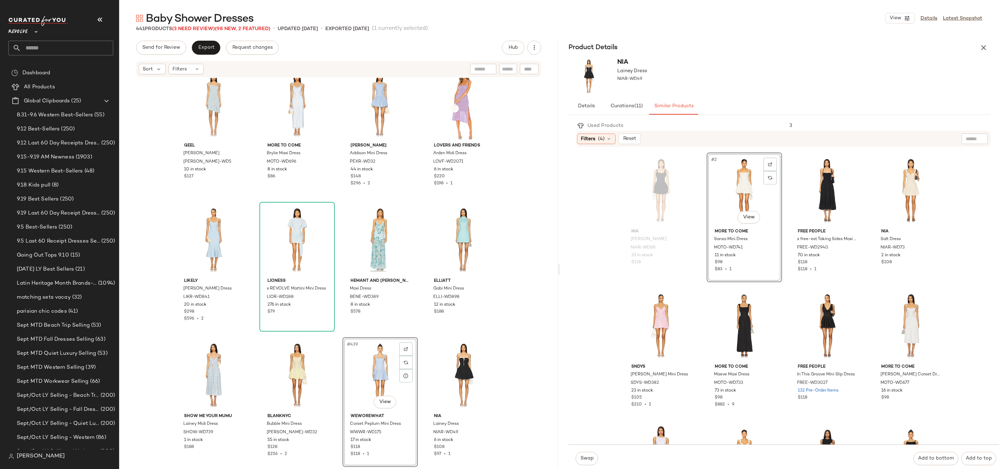
scroll to position [14633, 0]
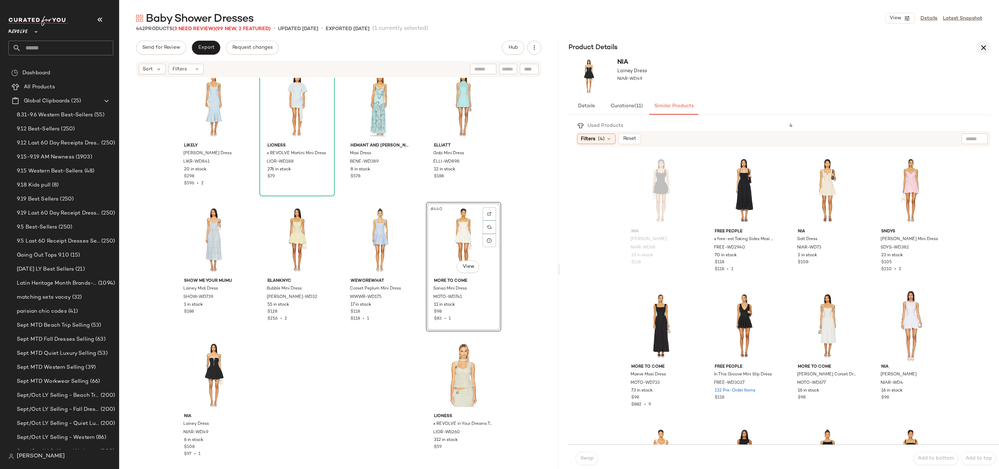
click at [980, 50] on icon "button" at bounding box center [984, 47] width 8 height 8
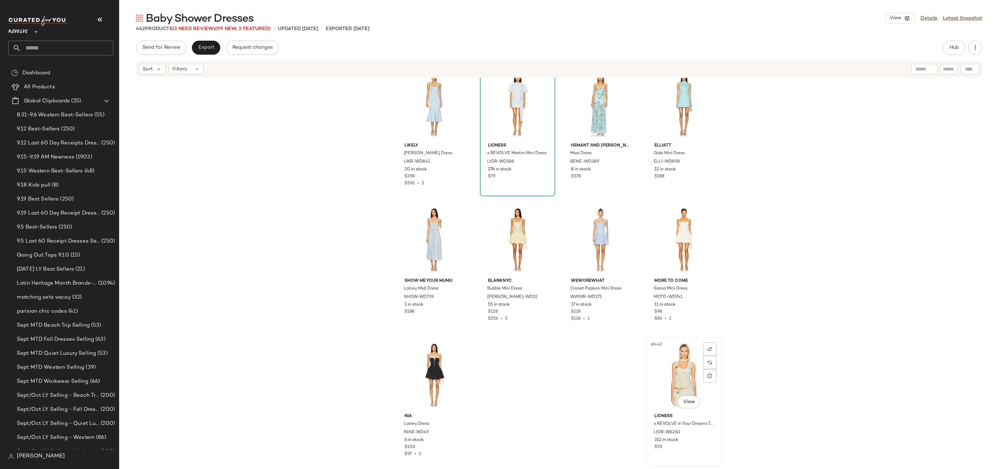
click at [665, 374] on div "#442 View" at bounding box center [684, 375] width 70 height 71
click at [414, 371] on div "#441 View" at bounding box center [434, 375] width 70 height 71
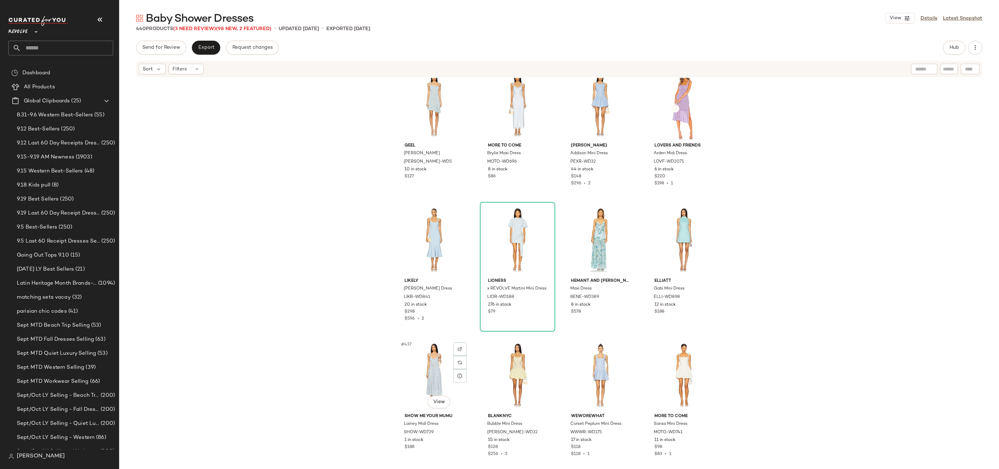
scroll to position [14498, 0]
click at [204, 54] on button "Export" at bounding box center [206, 48] width 28 height 14
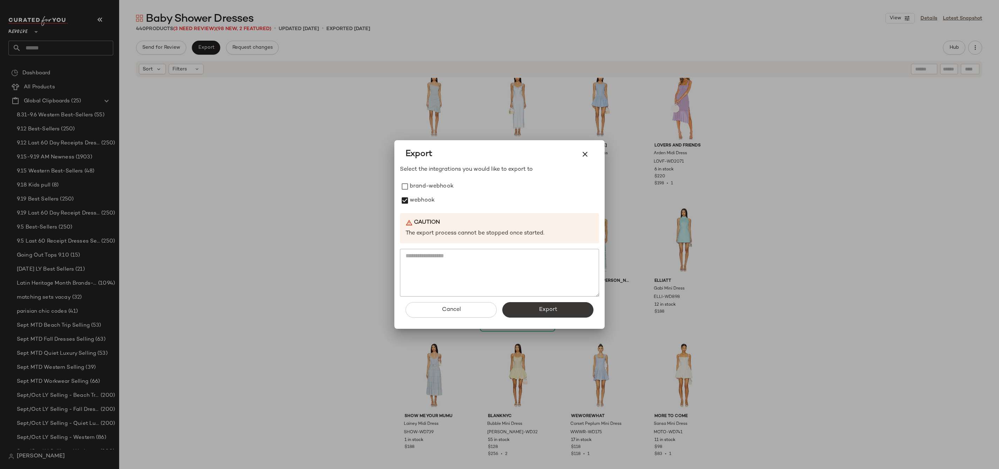
click at [541, 314] on button "Export" at bounding box center [547, 309] width 91 height 15
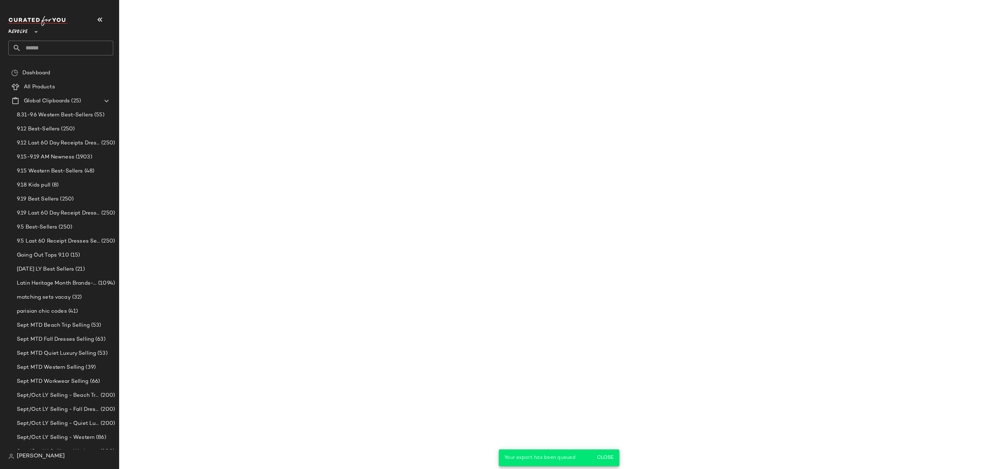
scroll to position [14633, 0]
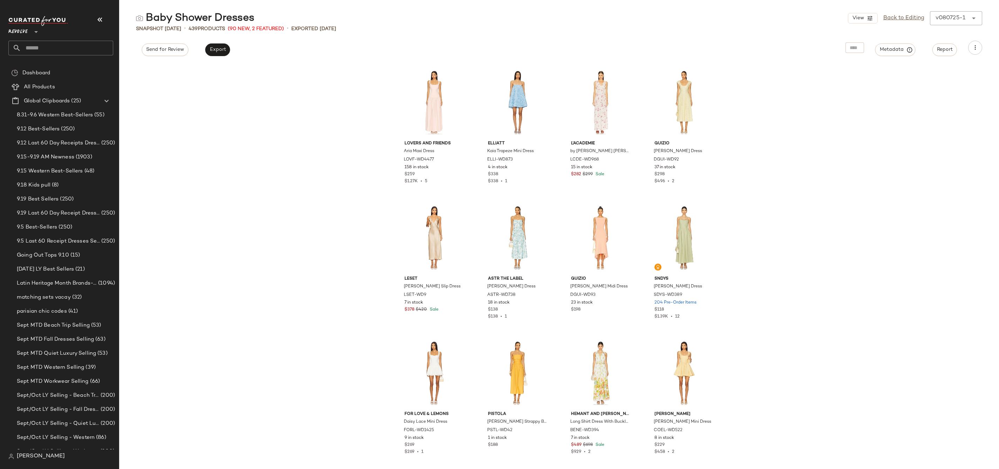
click at [79, 52] on input "text" at bounding box center [67, 48] width 92 height 15
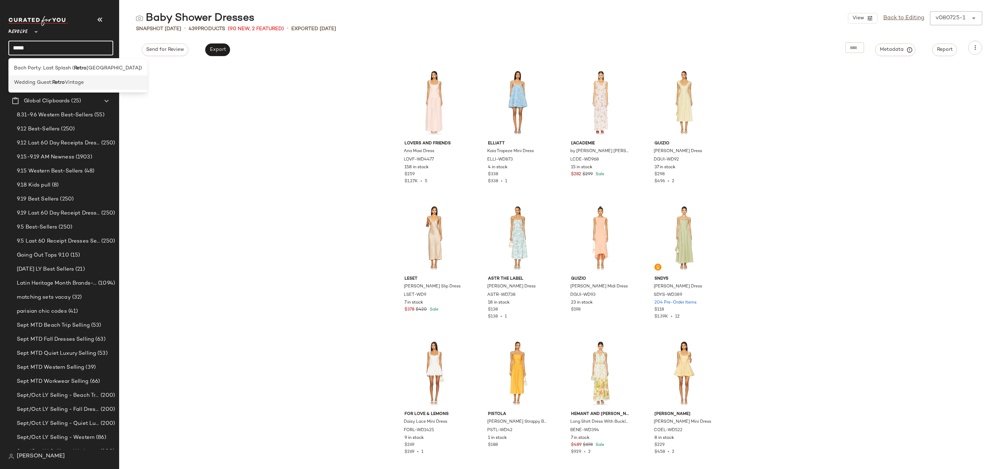
type input "*****"
click at [43, 84] on span "Wedding Guest:" at bounding box center [33, 82] width 38 height 7
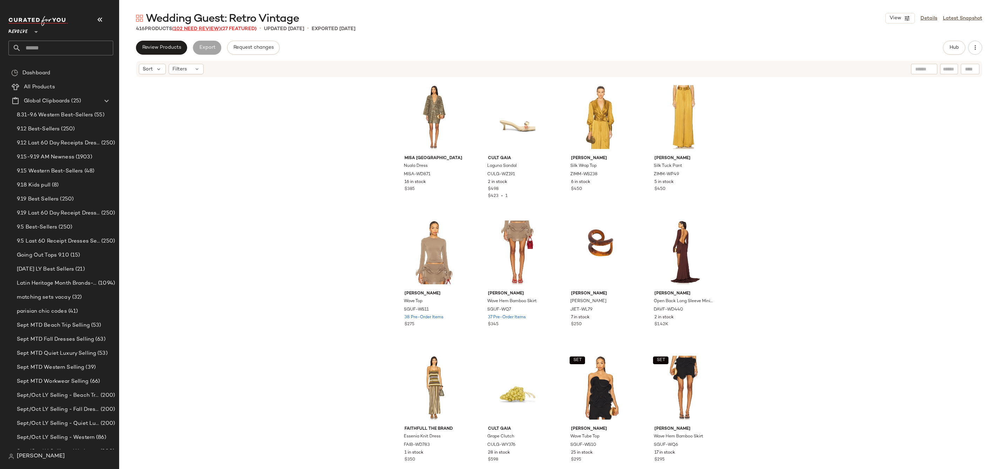
click at [196, 29] on span "(102 Need Review)" at bounding box center [196, 28] width 49 height 5
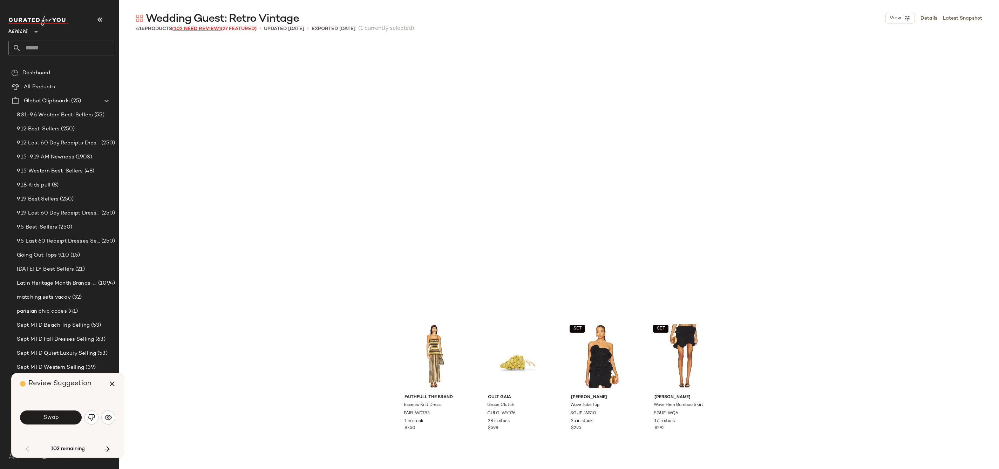
scroll to position [276, 0]
